Goal: Register for event/course

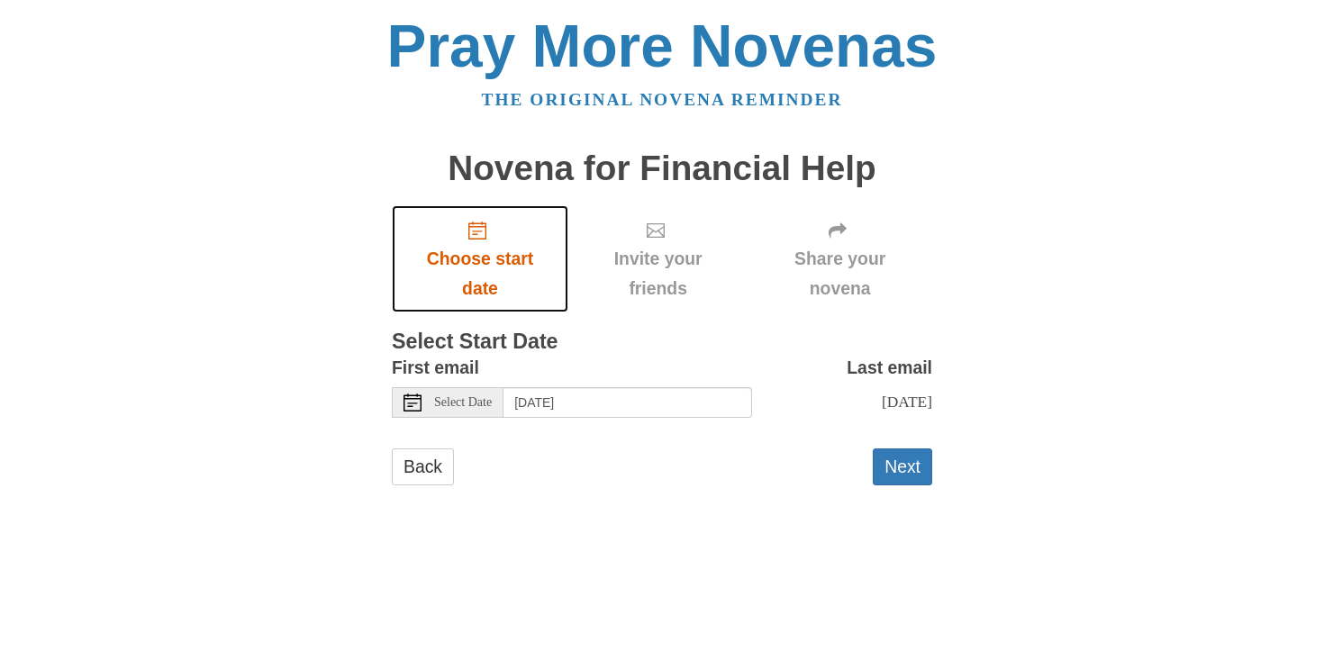
click at [482, 232] on icon "Choose start date" at bounding box center [477, 230] width 18 height 18
click at [420, 398] on use at bounding box center [412, 402] width 18 height 18
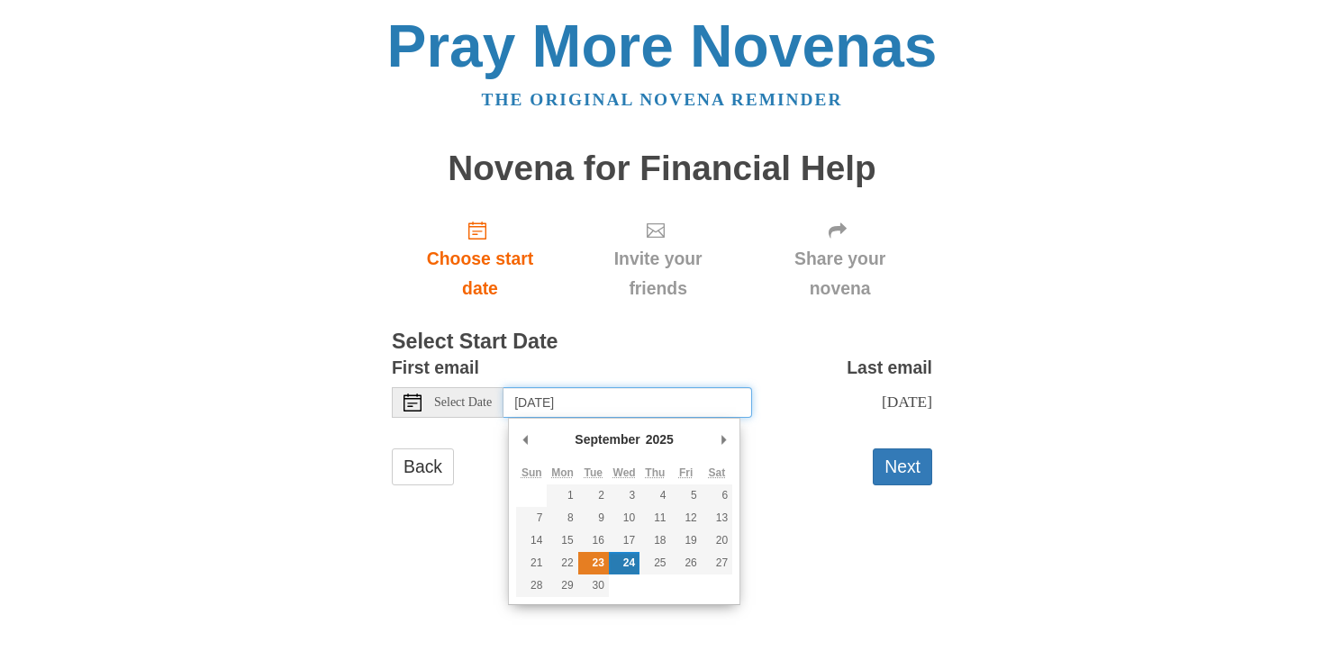
type input "Tuesday, September 23rd"
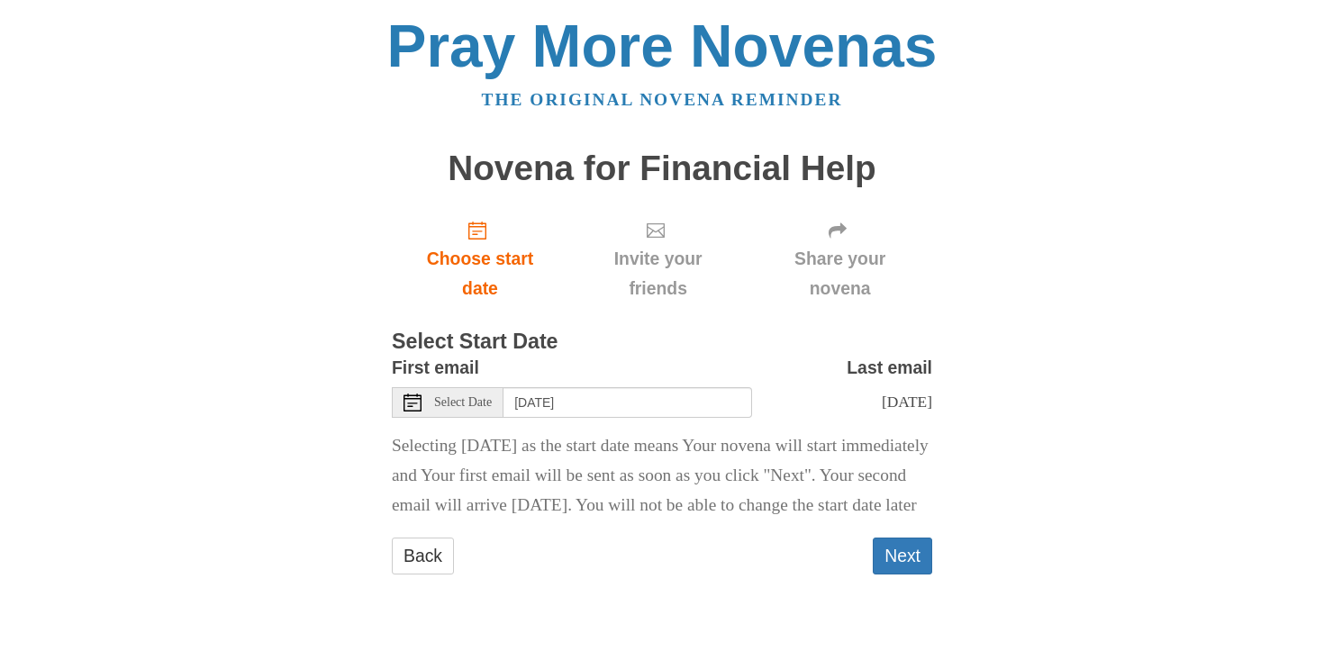
click at [412, 397] on icon at bounding box center [412, 402] width 18 height 18
click at [902, 574] on button "Next" at bounding box center [901, 556] width 59 height 37
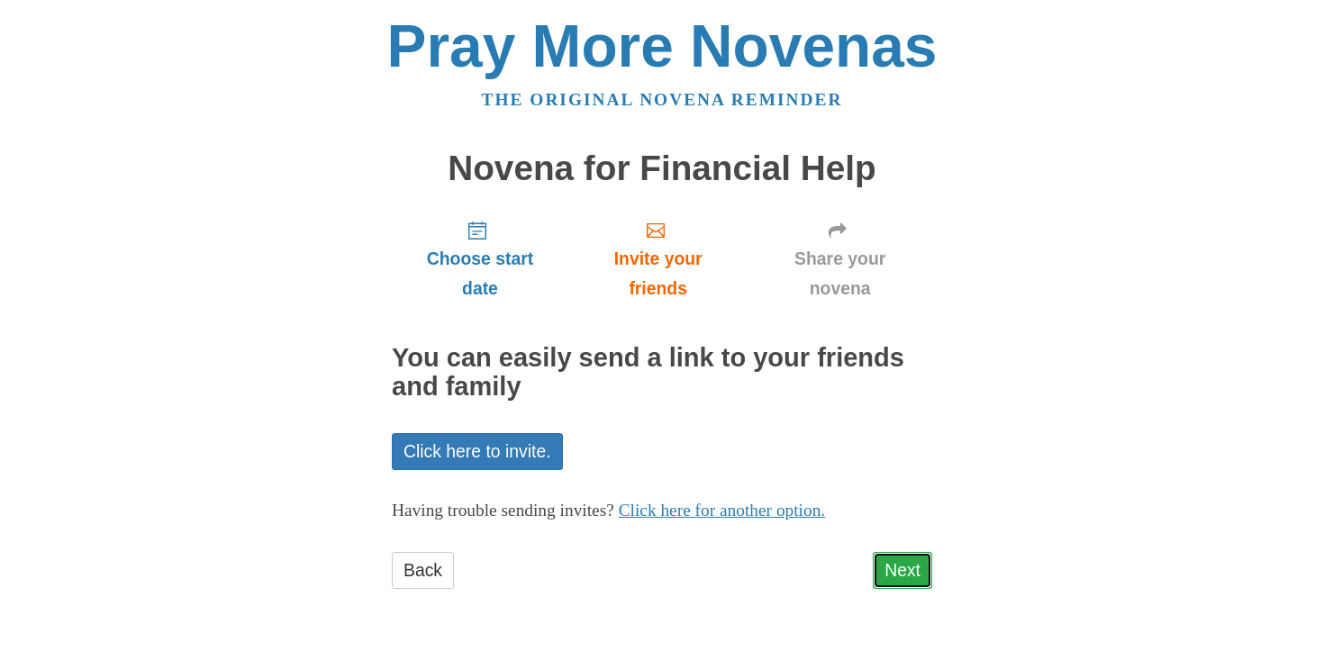
click at [898, 574] on link "Next" at bounding box center [901, 570] width 59 height 37
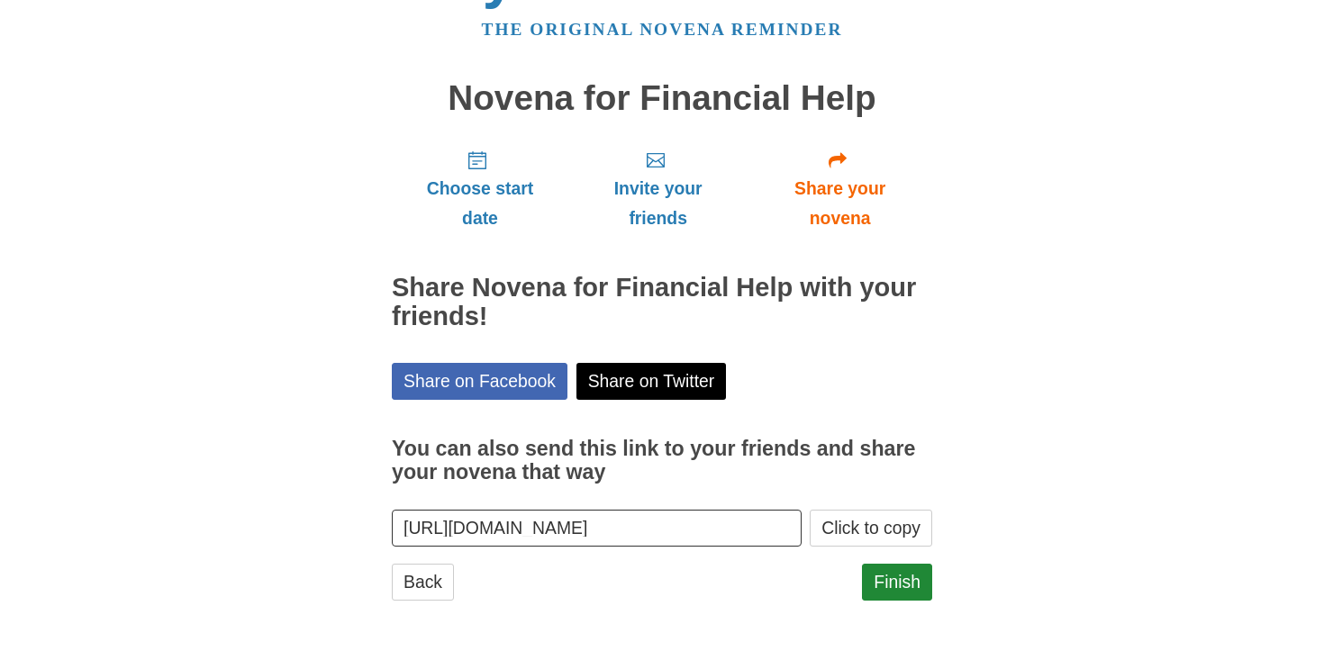
scroll to position [72, 0]
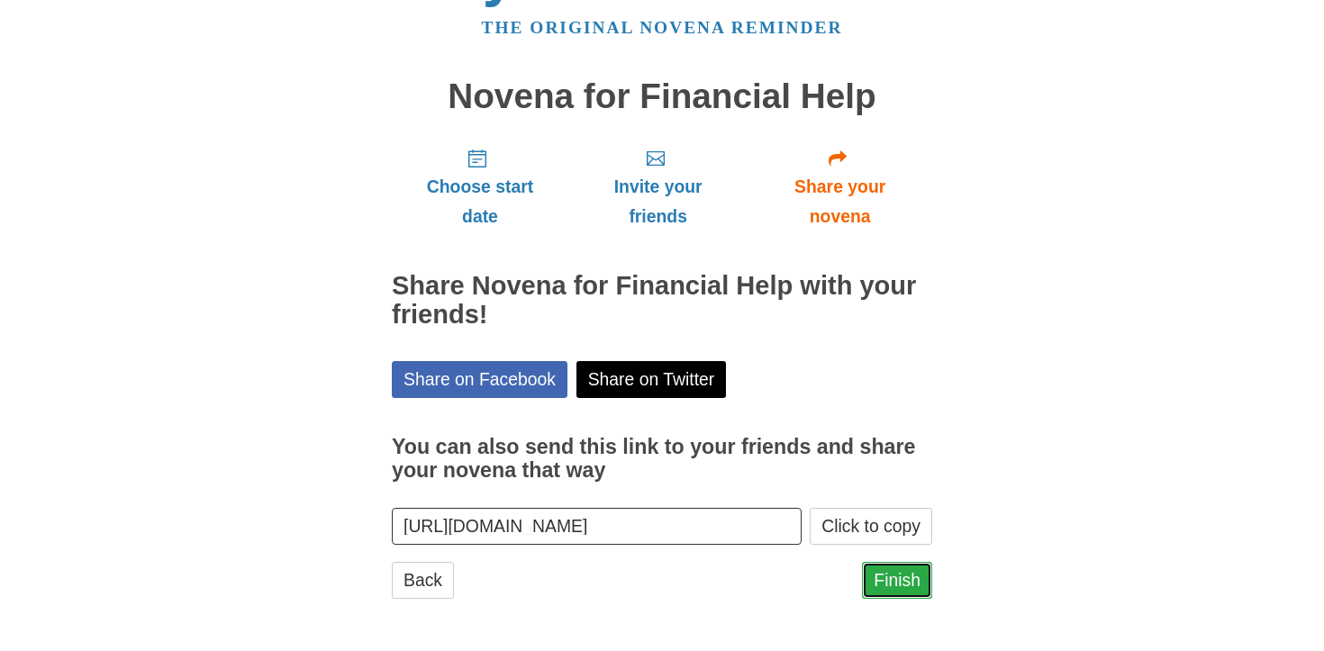
click at [903, 574] on link "Finish" at bounding box center [897, 580] width 70 height 37
